Goal: Information Seeking & Learning: Learn about a topic

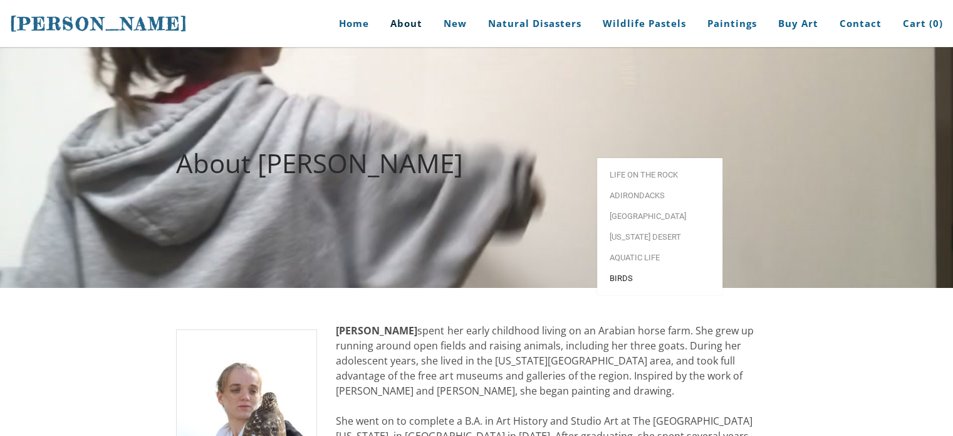
click at [624, 274] on span "Birds" at bounding box center [660, 278] width 100 height 8
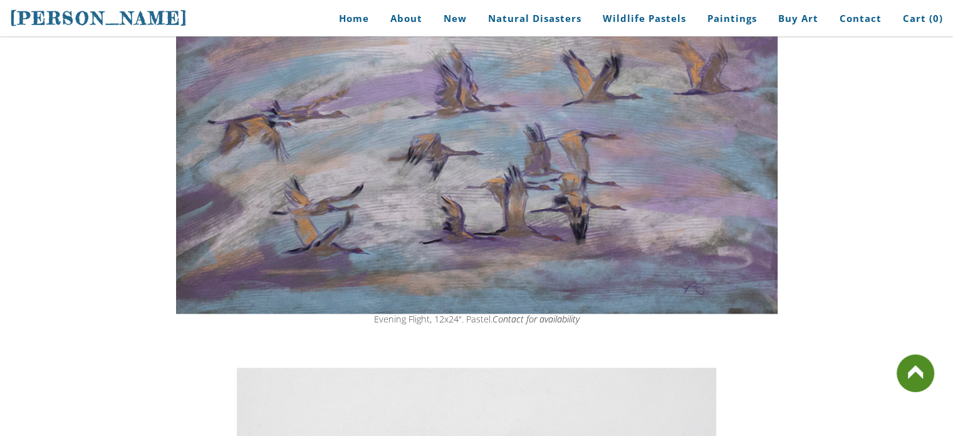
scroll to position [1629, 0]
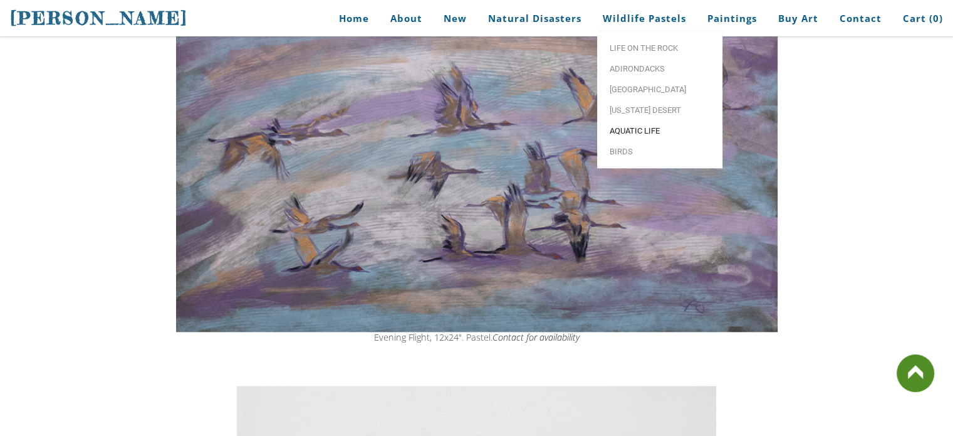
click at [645, 131] on span "Aquatic life" at bounding box center [660, 131] width 100 height 8
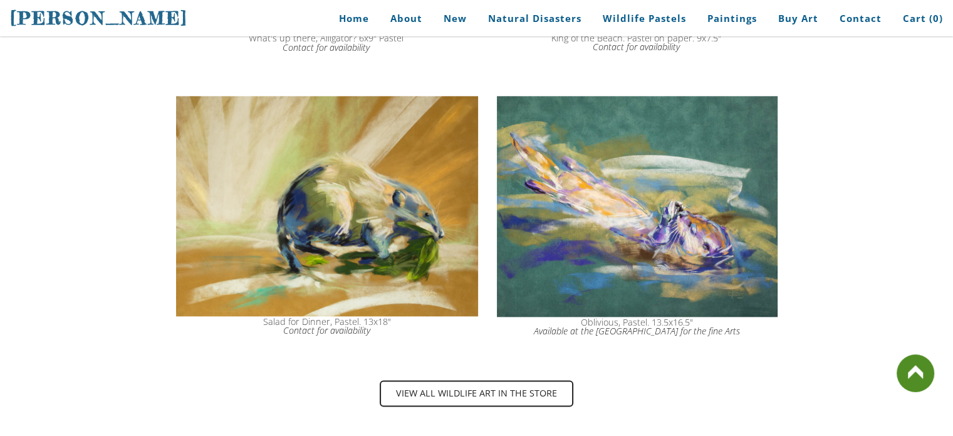
scroll to position [1567, 0]
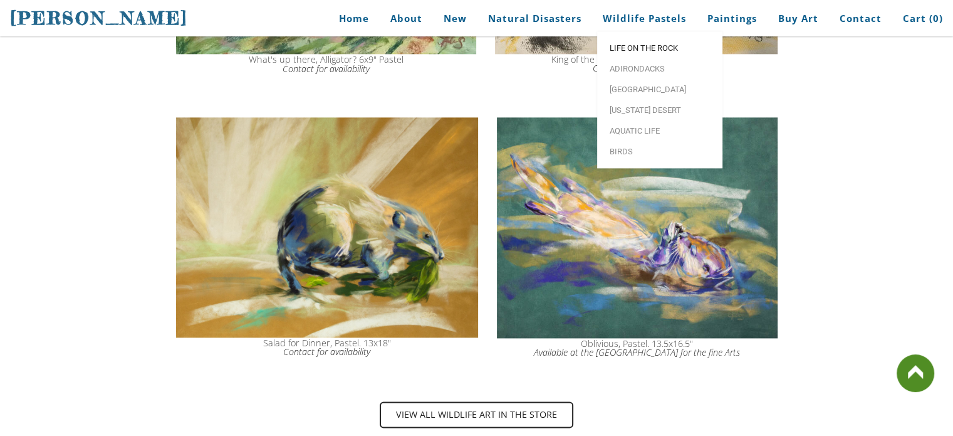
click at [657, 44] on span "Life on the Rock" at bounding box center [660, 48] width 100 height 8
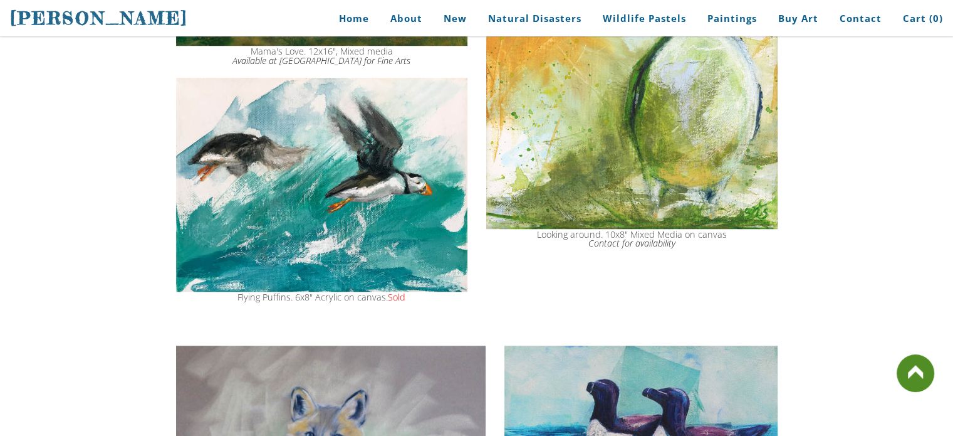
scroll to position [752, 0]
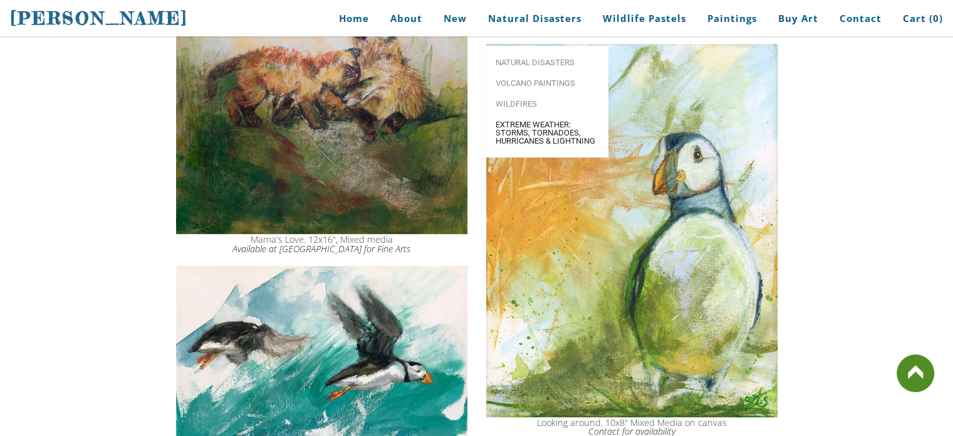
click at [524, 120] on span "Extreme Weather: Storms, Tornadoes, Hurricanes & Lightning" at bounding box center [546, 132] width 100 height 24
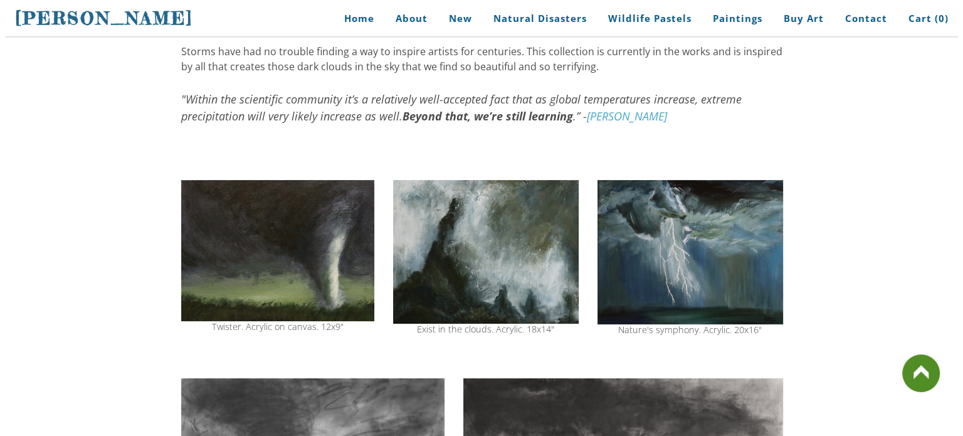
scroll to position [313, 0]
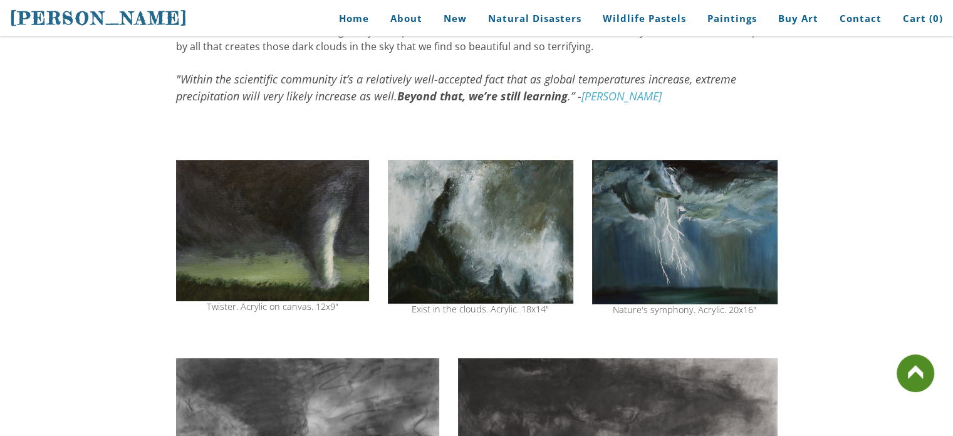
click at [296, 226] on img at bounding box center [272, 230] width 193 height 141
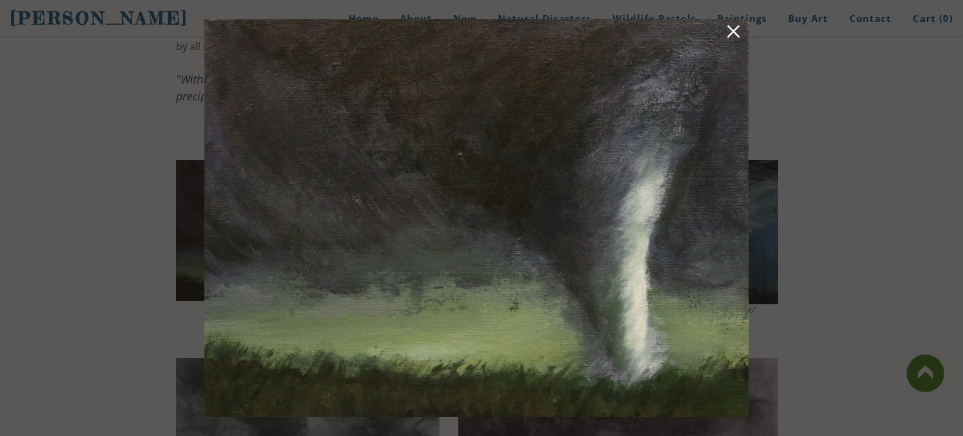
click at [733, 39] on link at bounding box center [733, 33] width 18 height 19
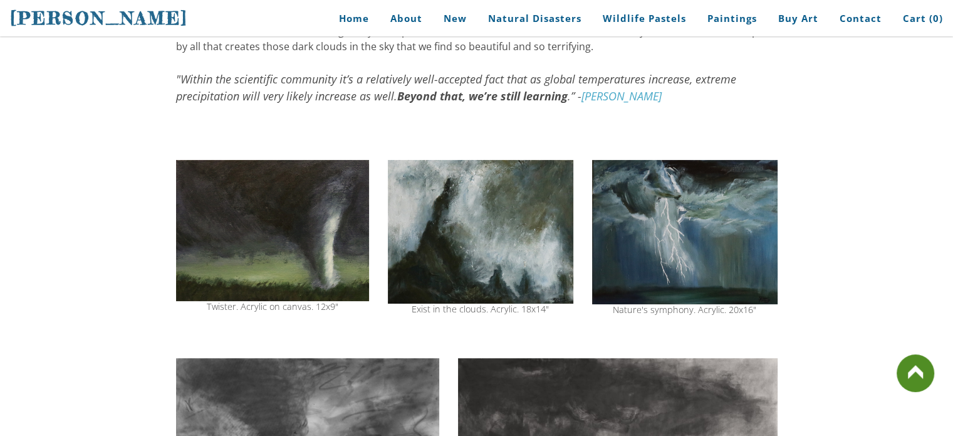
click at [526, 233] on img at bounding box center [481, 232] width 186 height 144
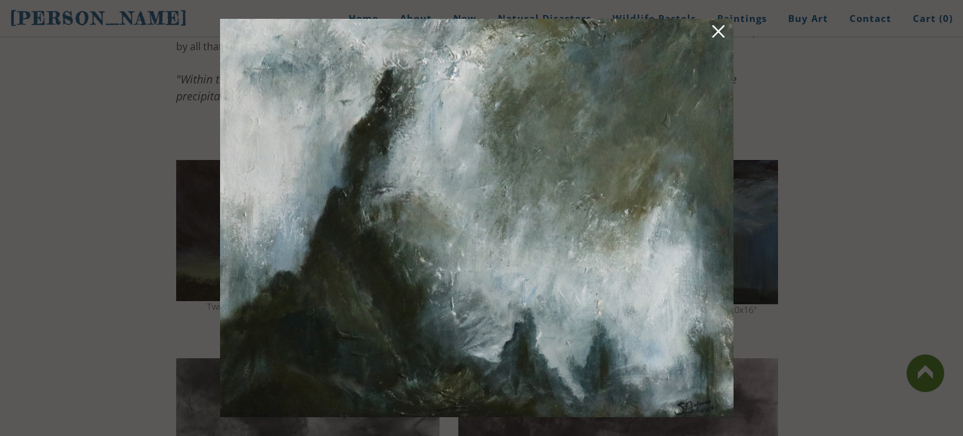
click at [722, 33] on link at bounding box center [718, 33] width 18 height 19
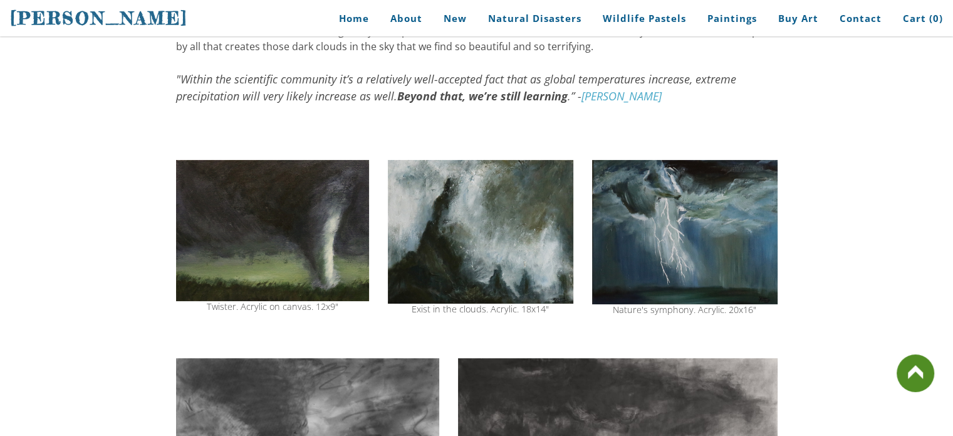
click at [252, 220] on img at bounding box center [272, 230] width 193 height 141
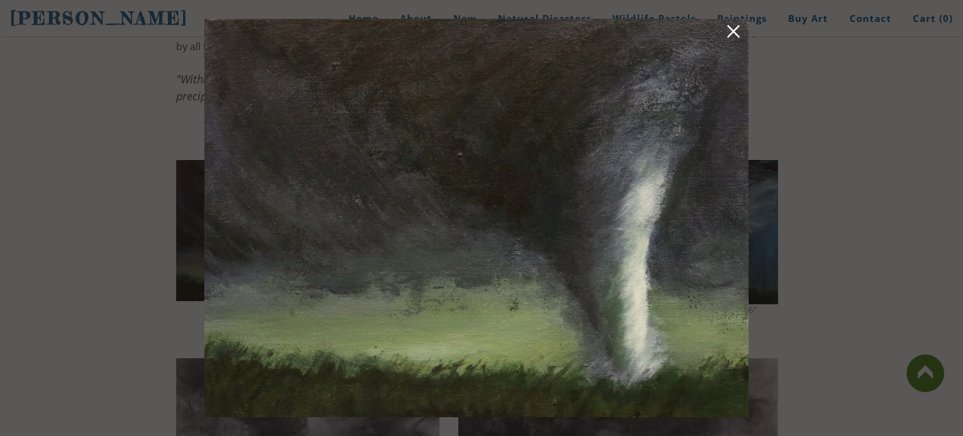
click at [736, 31] on link at bounding box center [733, 33] width 18 height 19
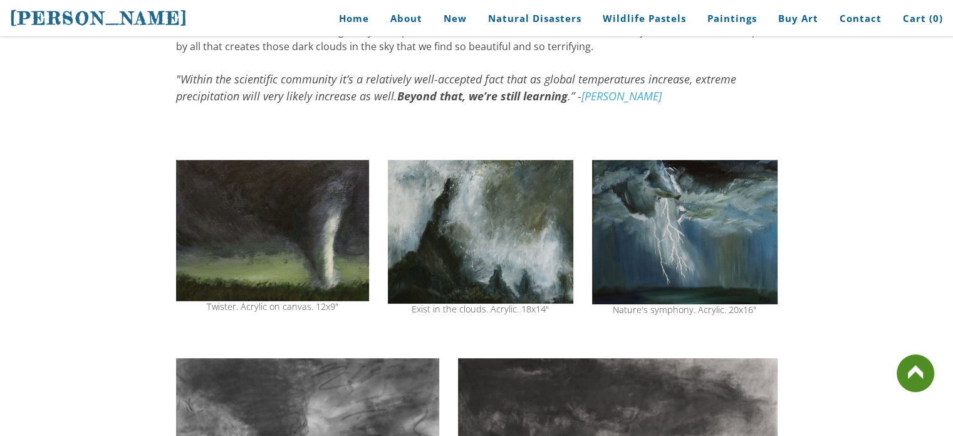
click at [715, 273] on img at bounding box center [685, 232] width 186 height 144
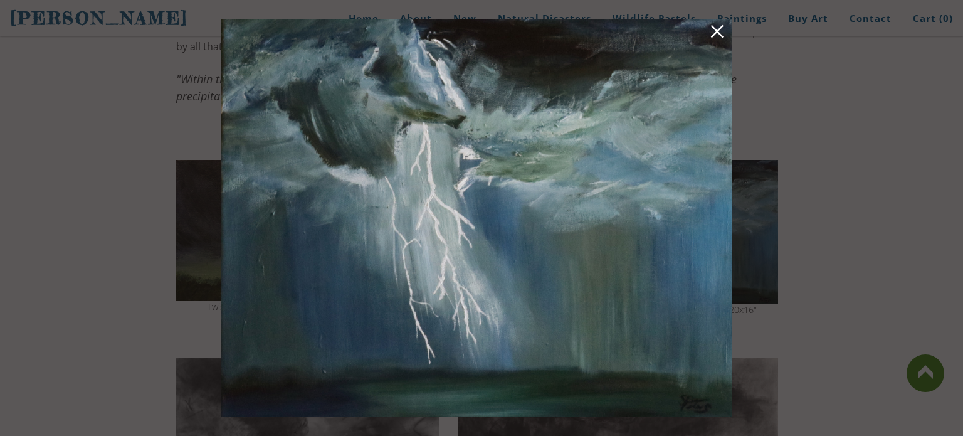
click at [718, 34] on link at bounding box center [717, 33] width 18 height 19
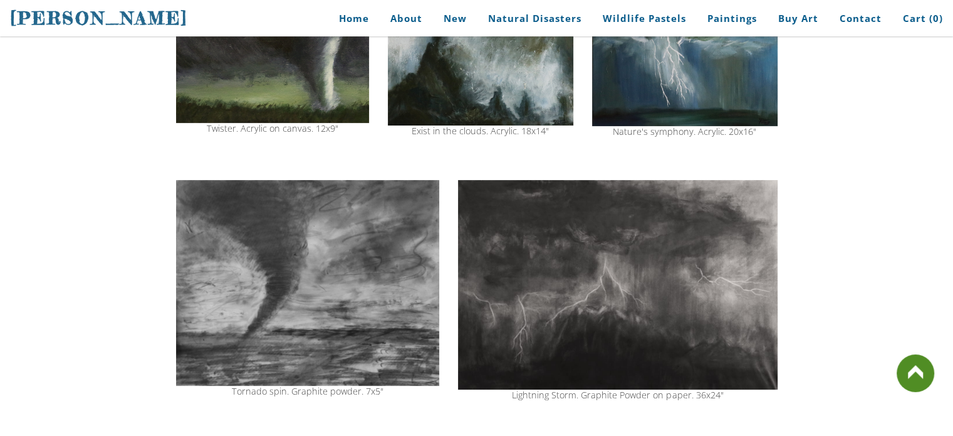
scroll to position [564, 0]
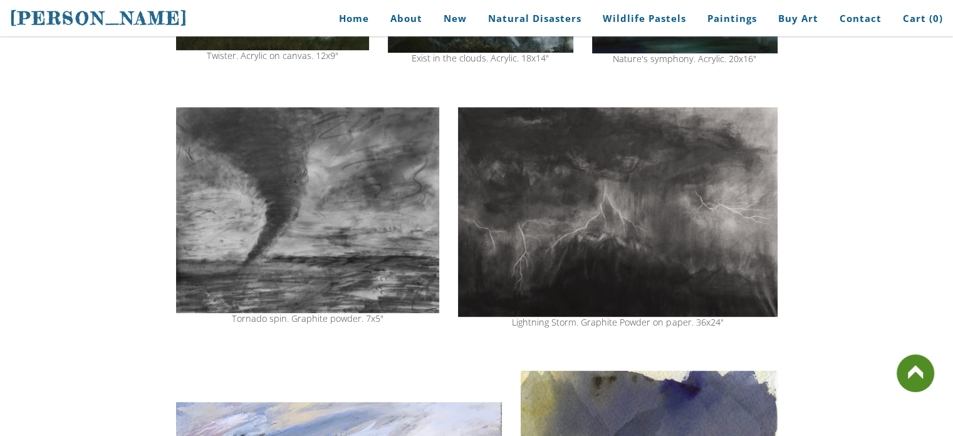
click at [374, 169] on img at bounding box center [308, 210] width 264 height 206
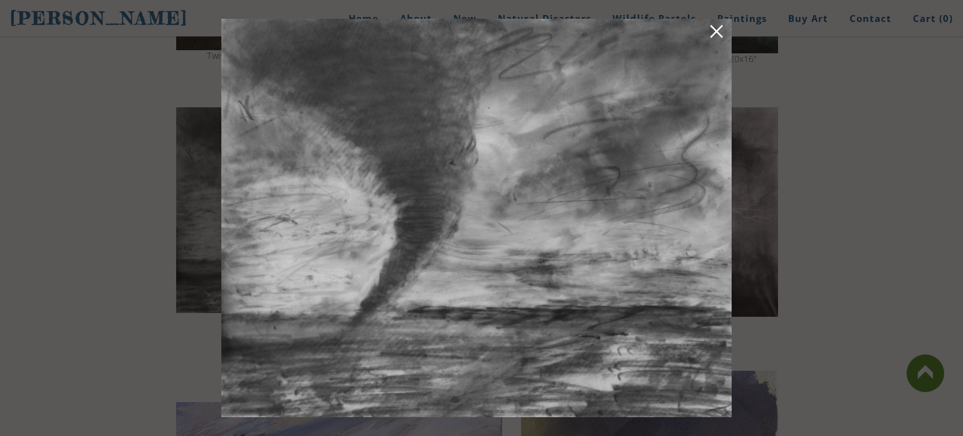
click at [725, 30] on img at bounding box center [476, 218] width 510 height 398
click at [721, 30] on link at bounding box center [717, 33] width 18 height 19
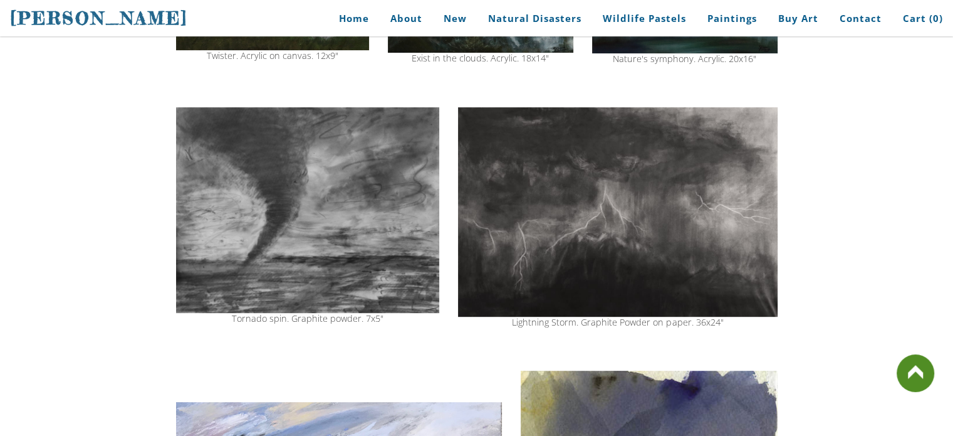
click at [708, 206] on img at bounding box center [617, 211] width 319 height 209
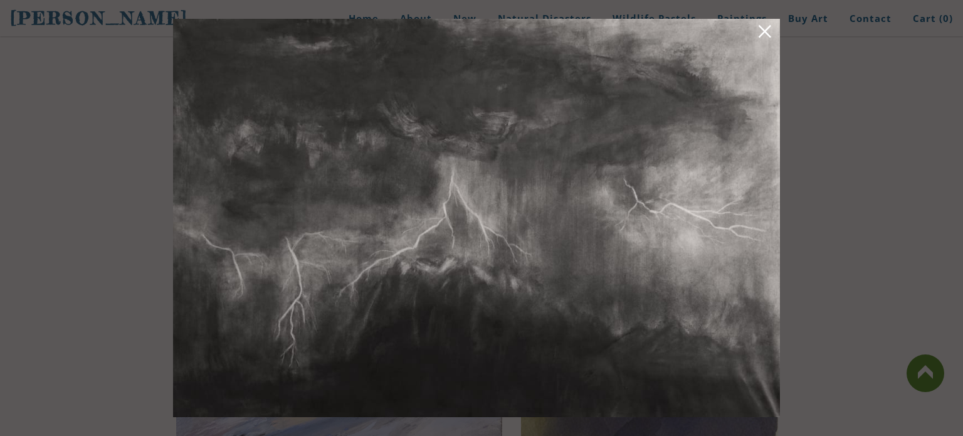
click at [767, 28] on link at bounding box center [765, 33] width 18 height 19
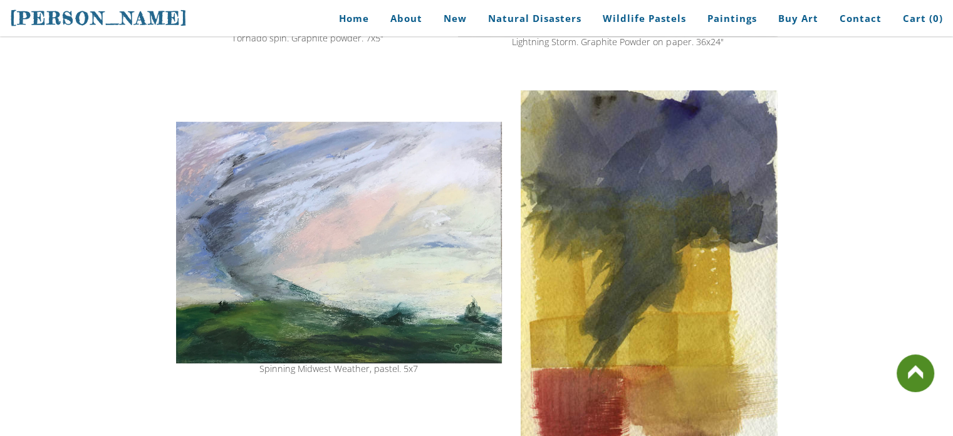
scroll to position [877, 0]
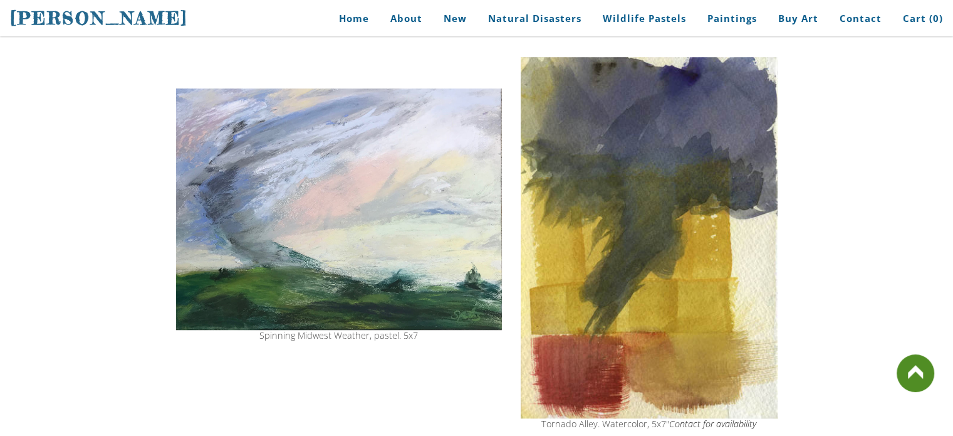
click at [358, 197] on img at bounding box center [339, 208] width 326 height 241
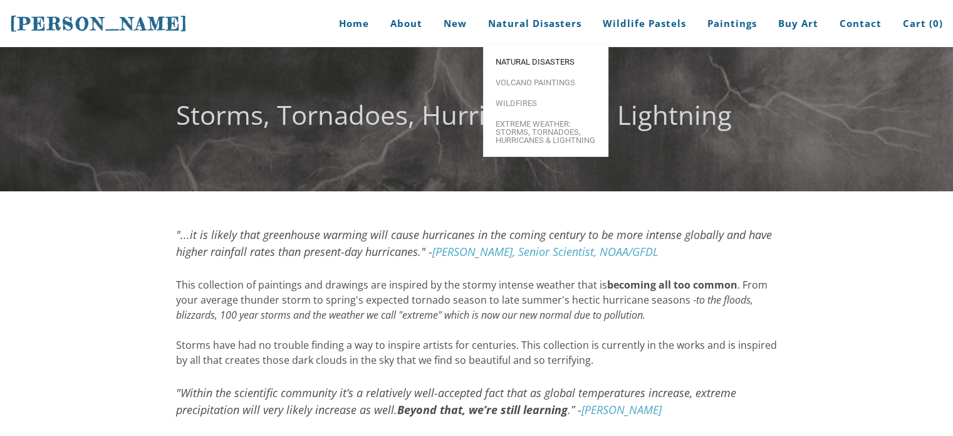
click at [534, 63] on span "Natural Disasters" at bounding box center [546, 62] width 100 height 8
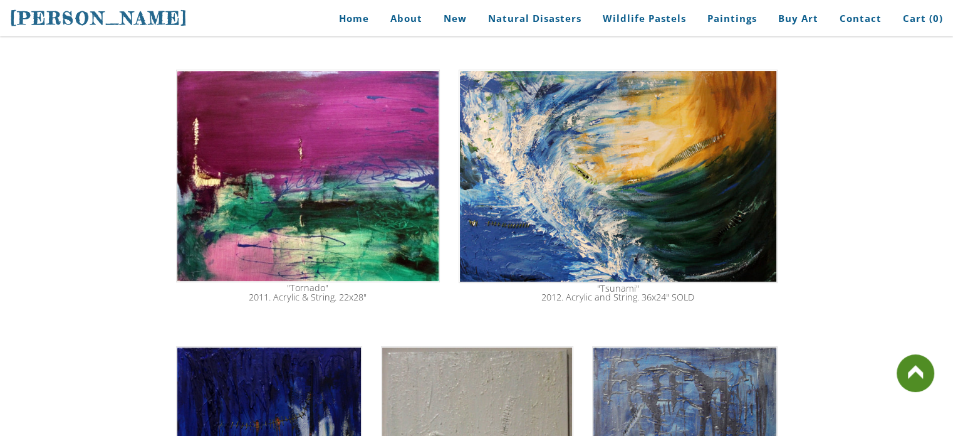
scroll to position [439, 0]
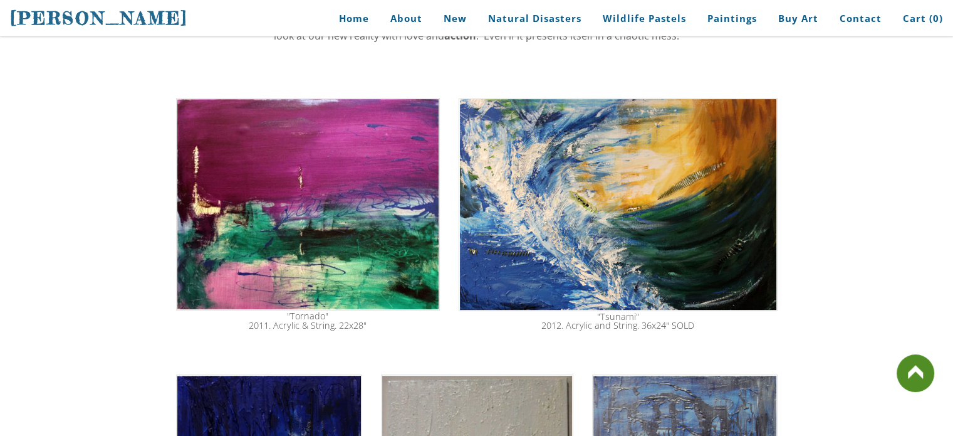
click at [342, 202] on img at bounding box center [308, 204] width 264 height 212
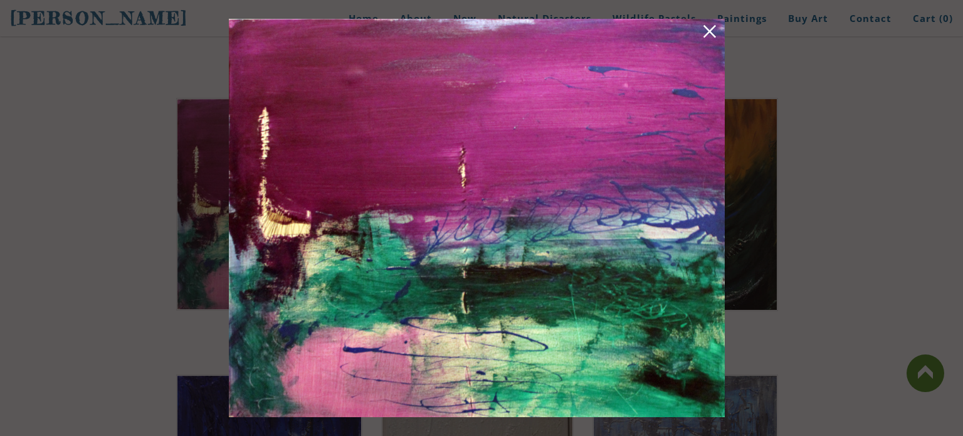
click at [707, 32] on link at bounding box center [710, 33] width 18 height 19
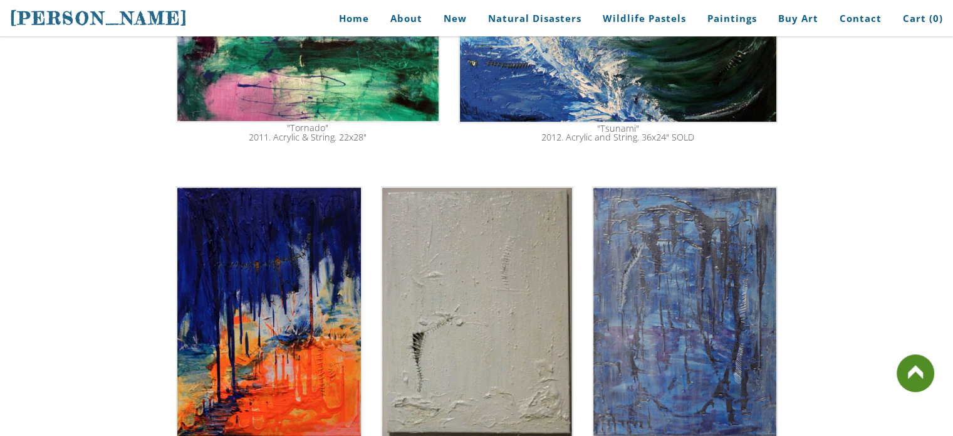
scroll to position [501, 0]
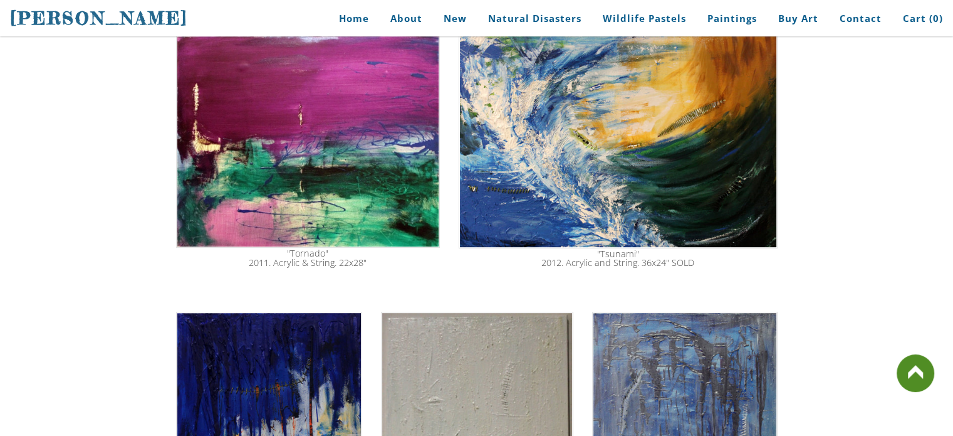
click at [665, 160] on img at bounding box center [618, 141] width 318 height 213
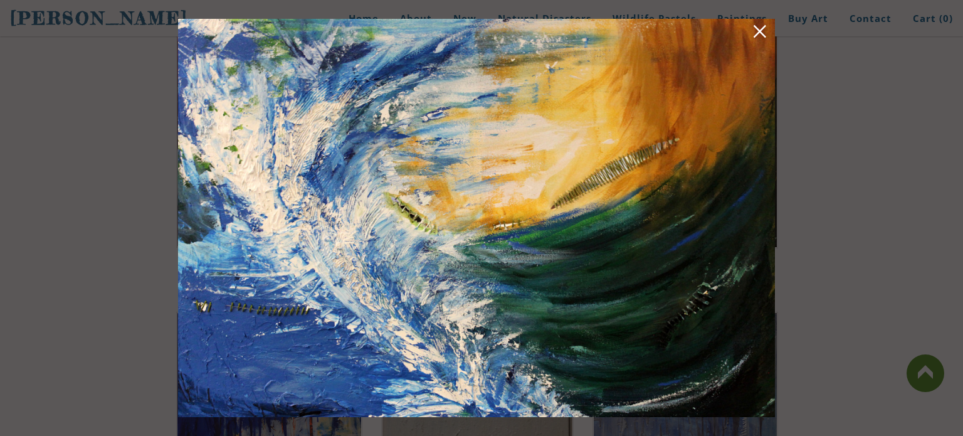
click at [755, 32] on link at bounding box center [760, 33] width 18 height 19
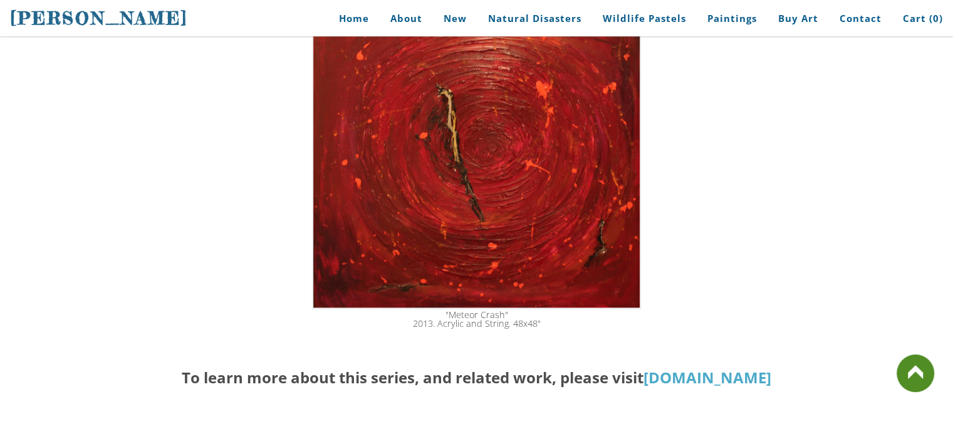
scroll to position [2131, 0]
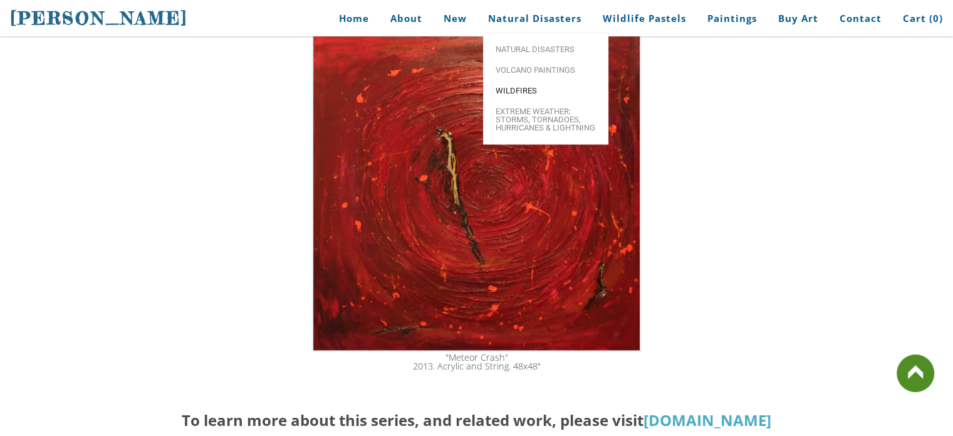
click at [531, 86] on span "Wildfires" at bounding box center [546, 90] width 100 height 8
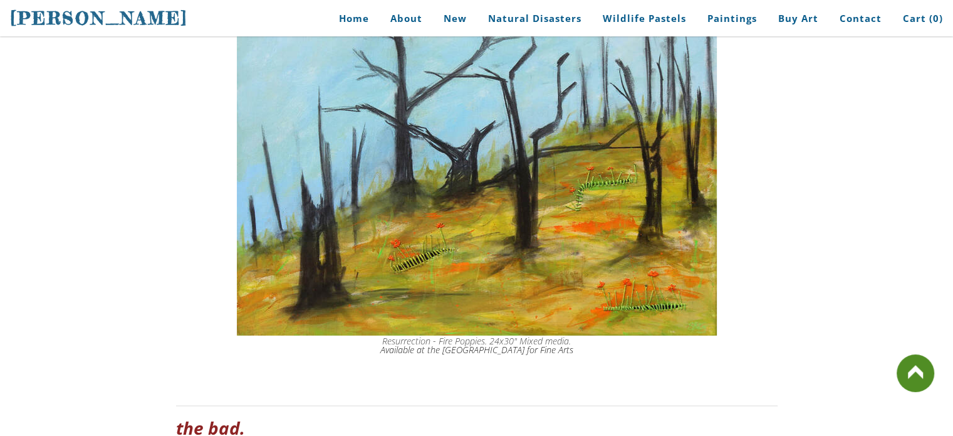
scroll to position [4324, 0]
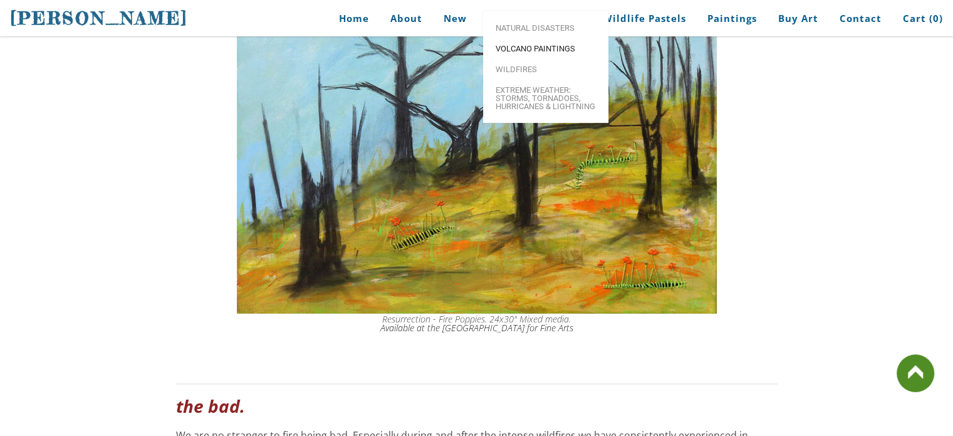
click at [553, 53] on span "Volcano paintings" at bounding box center [546, 48] width 100 height 8
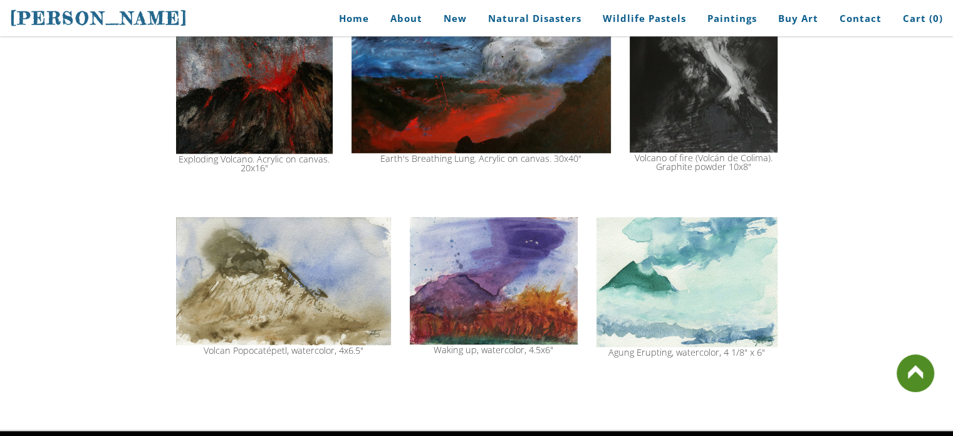
scroll to position [1253, 0]
